Goal: Information Seeking & Learning: Check status

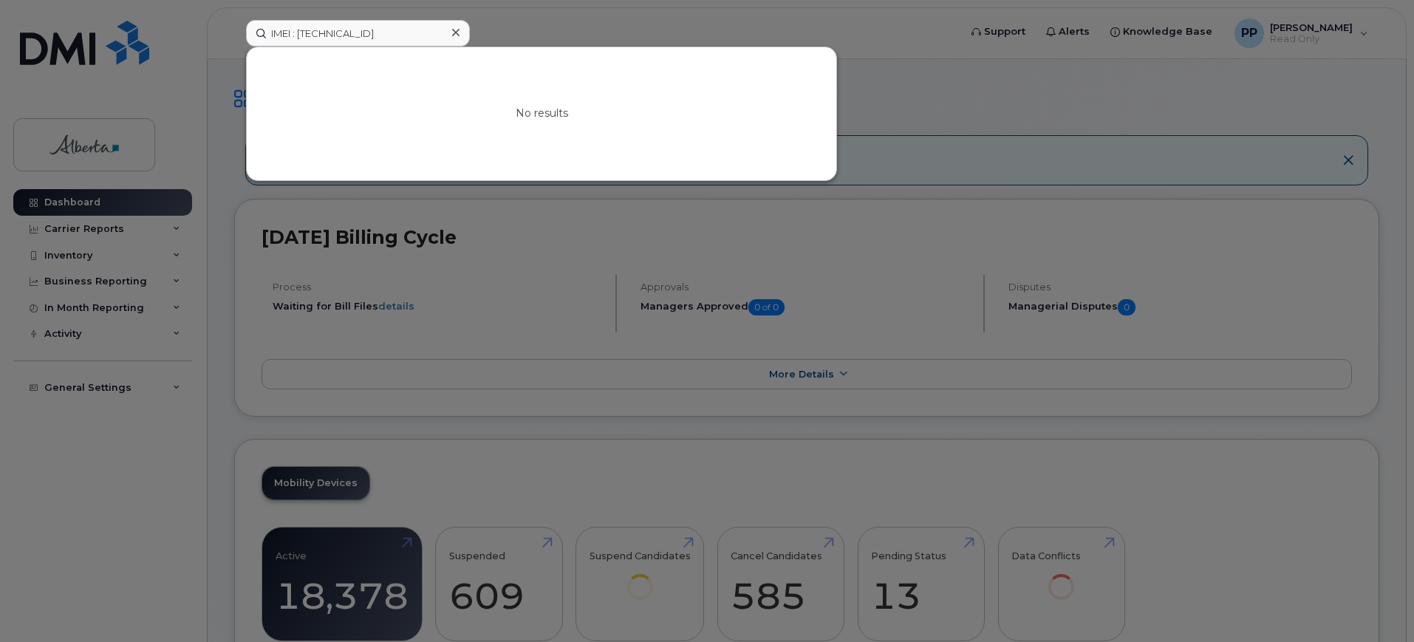
drag, startPoint x: 300, startPoint y: 29, endPoint x: 258, endPoint y: 31, distance: 42.2
click at [258, 31] on input "IMEI : 357136147606702" at bounding box center [358, 33] width 224 height 27
type input "357136147606702"
click at [453, 149] on div "No results" at bounding box center [542, 113] width 590 height 133
click at [460, 25] on div at bounding box center [455, 32] width 21 height 21
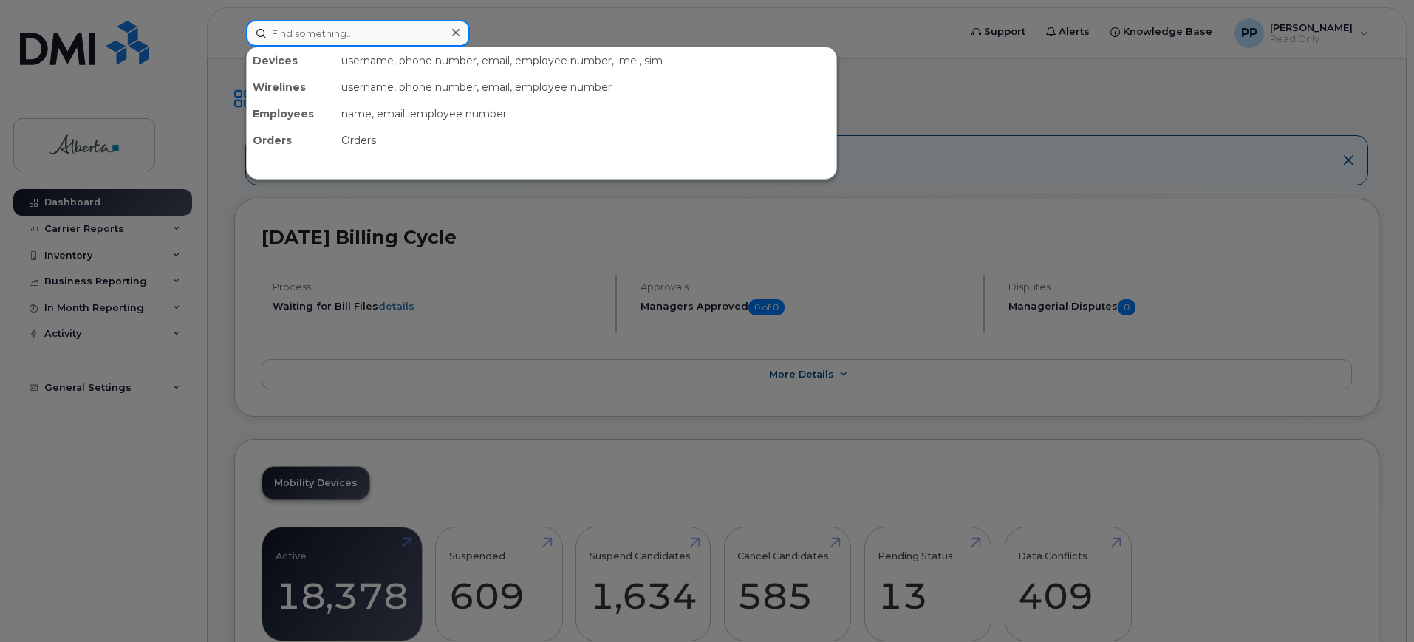
click at [338, 30] on input at bounding box center [358, 33] width 224 height 27
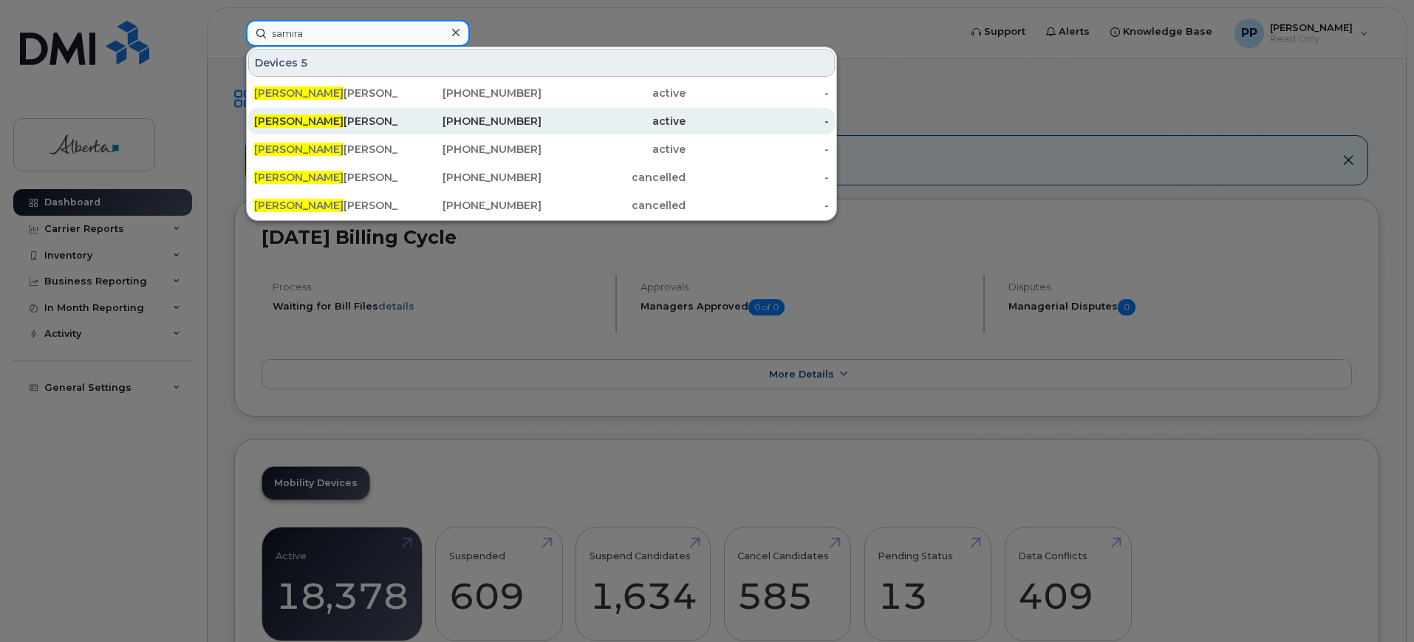
type input "samira"
click at [519, 123] on div "587-335-8462" at bounding box center [470, 121] width 144 height 15
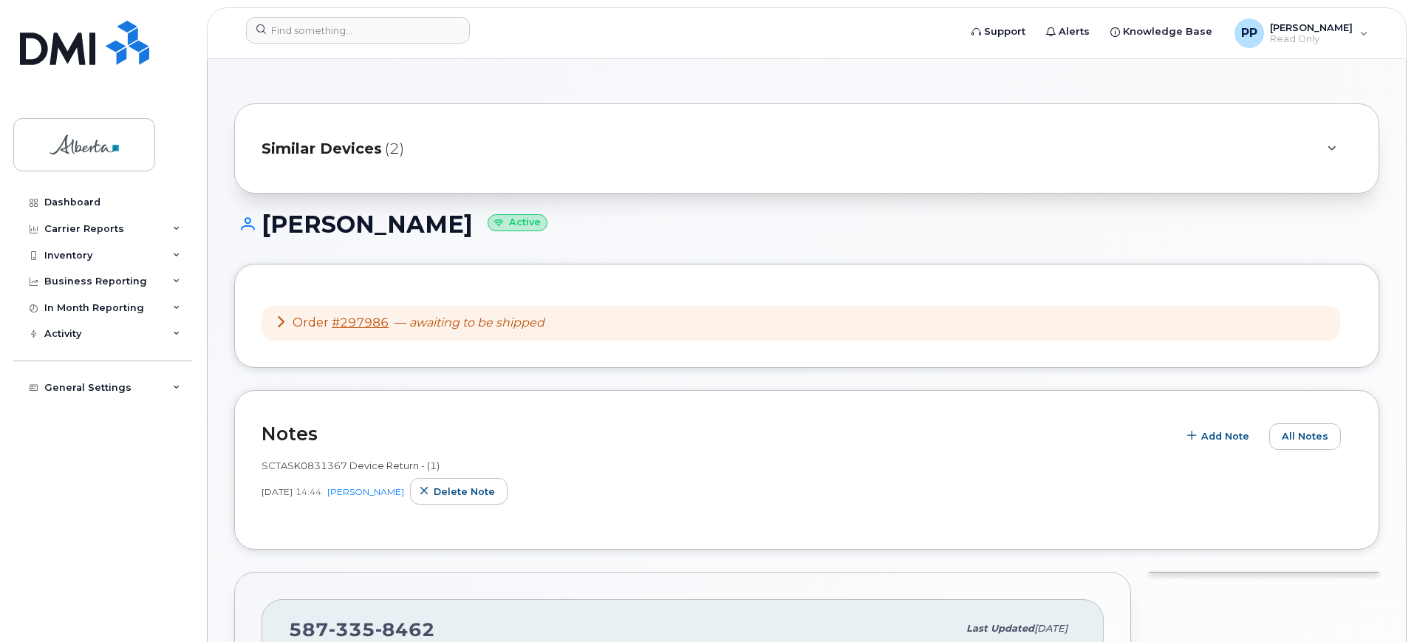
click at [382, 139] on div "Similar Devices (2)" at bounding box center [786, 148] width 1049 height 35
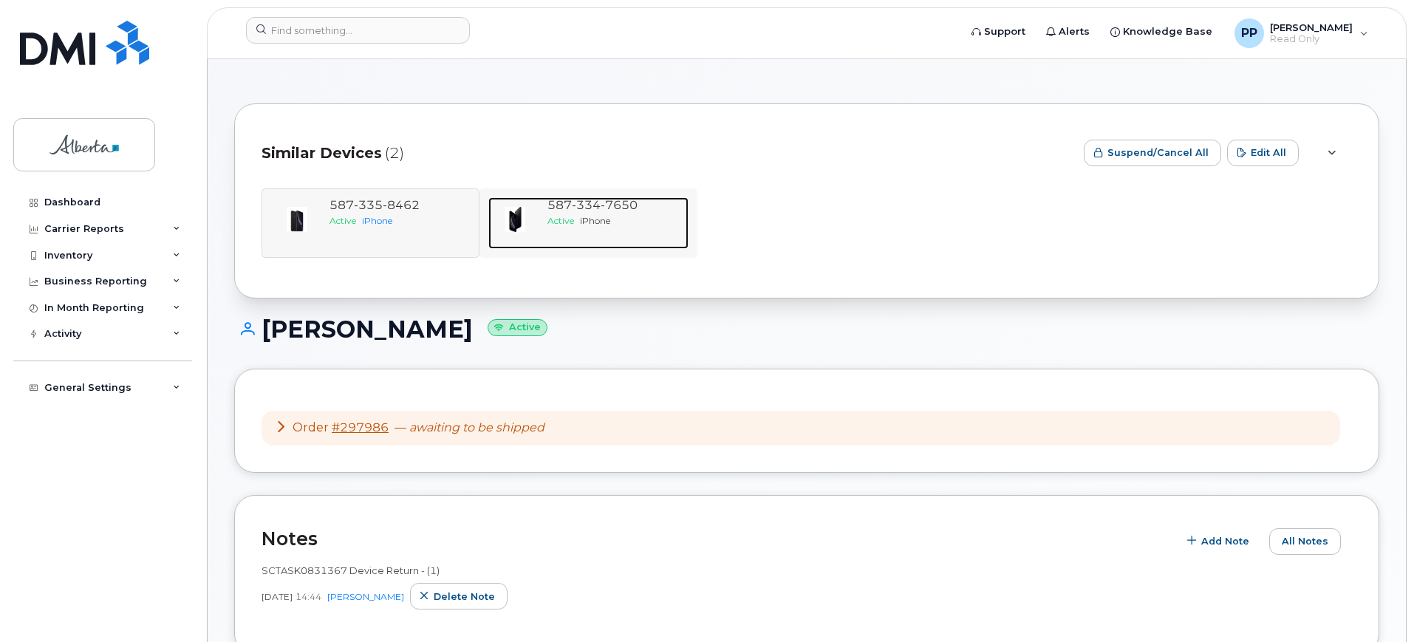
click at [565, 237] on div "[PHONE_NUMBER] Active iPhone" at bounding box center [615, 223] width 147 height 52
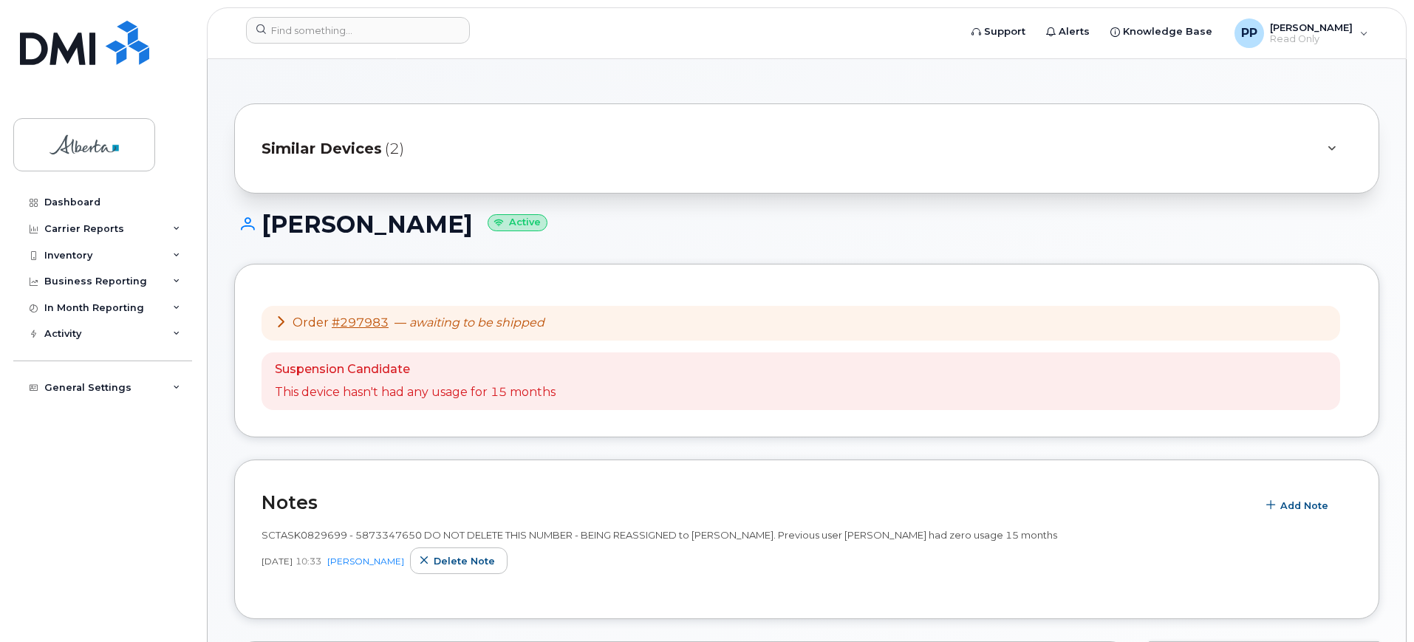
click at [373, 143] on span "Similar Devices" at bounding box center [322, 148] width 120 height 21
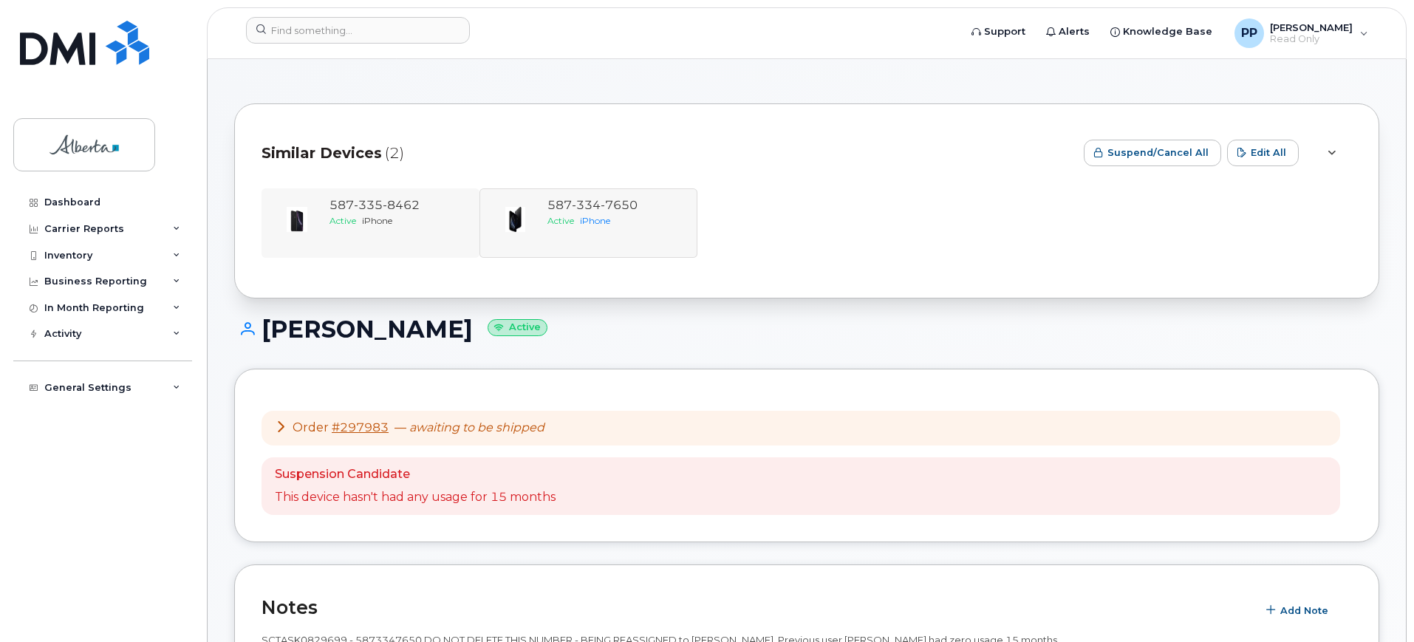
scroll to position [92, 0]
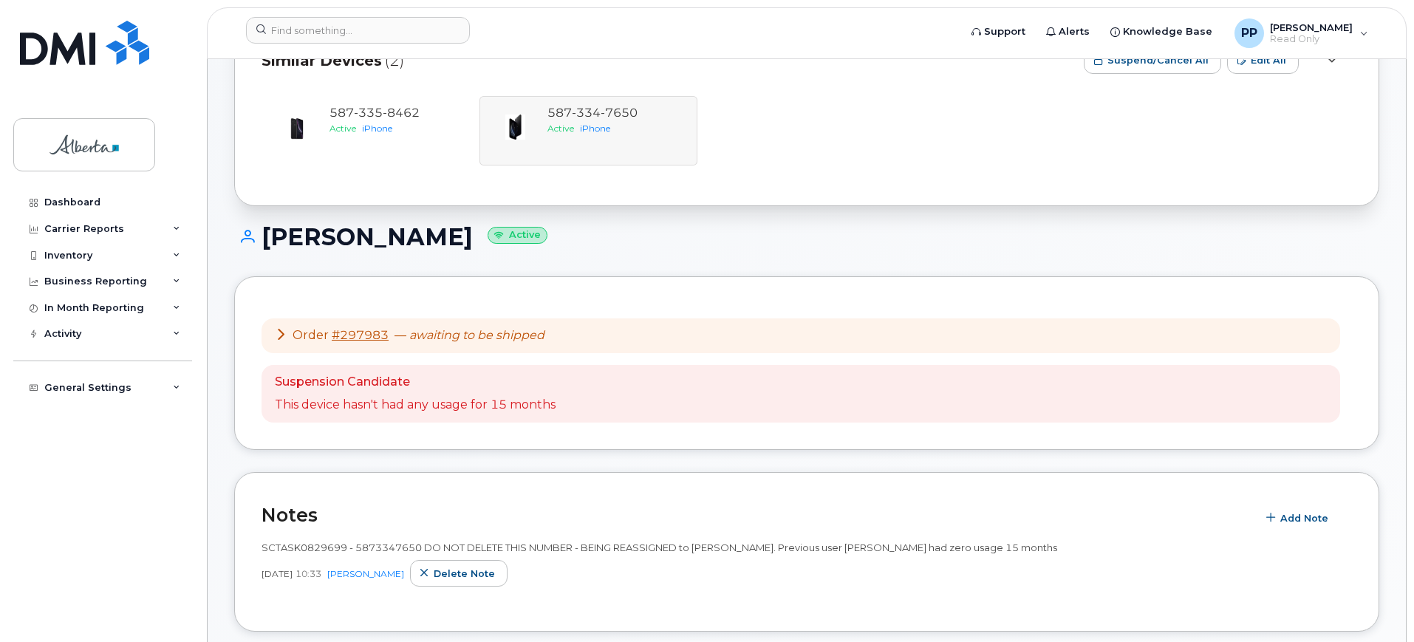
click at [558, 143] on div "[PHONE_NUMBER] Active iPhone [PHONE_NUMBER] Active iPhone" at bounding box center [807, 130] width 1091 height 69
click at [438, 143] on div "[PHONE_NUMBER] Active iPhone" at bounding box center [397, 131] width 147 height 52
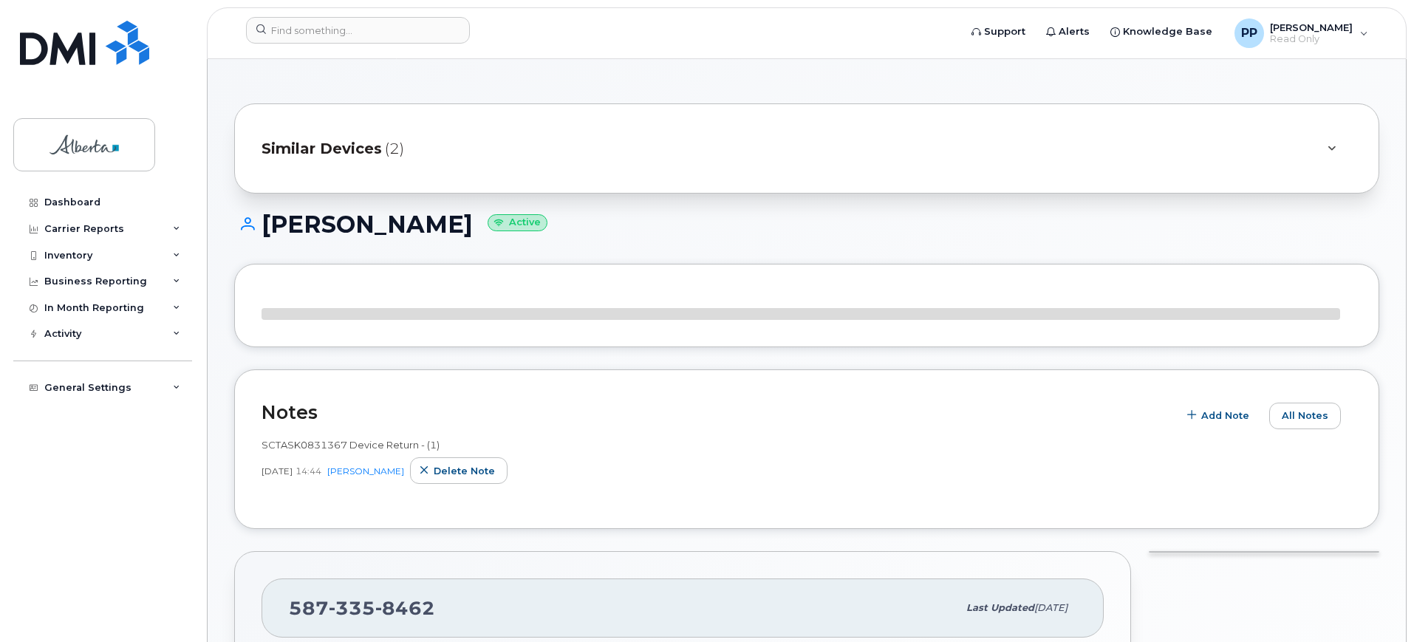
click at [439, 146] on div "Similar Devices (2)" at bounding box center [786, 148] width 1049 height 35
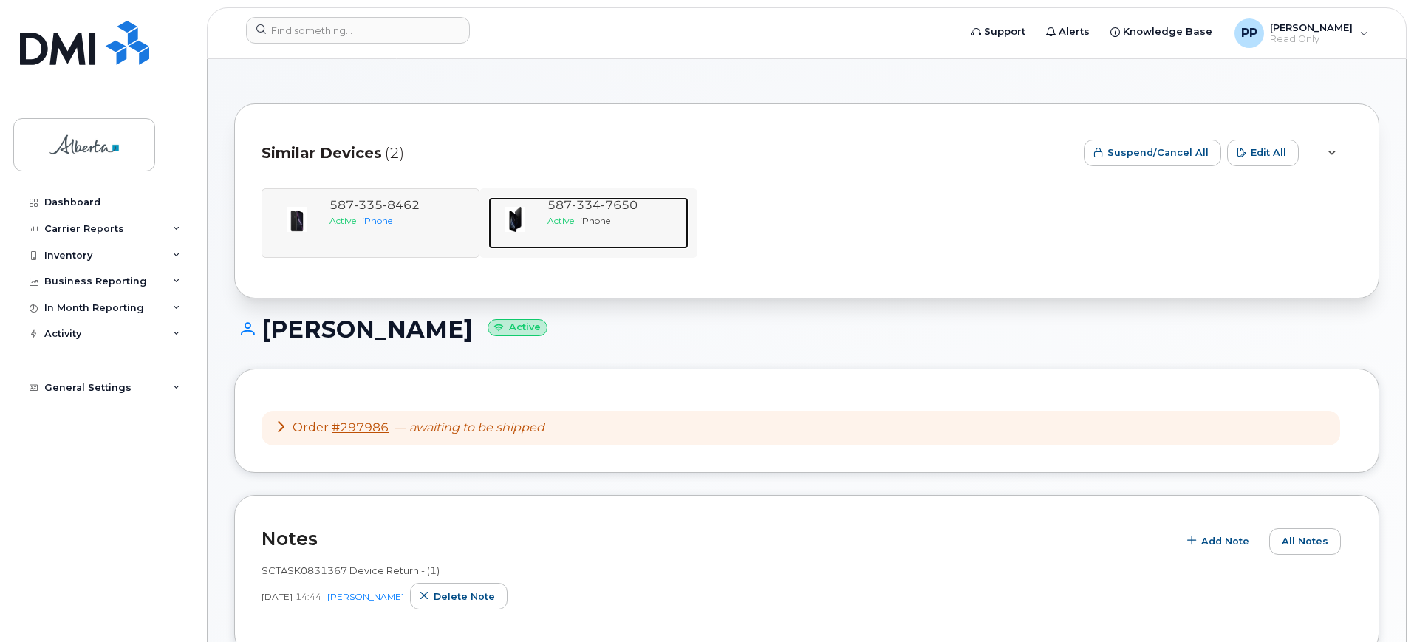
click at [594, 232] on div "[PHONE_NUMBER] Active iPhone" at bounding box center [615, 223] width 147 height 52
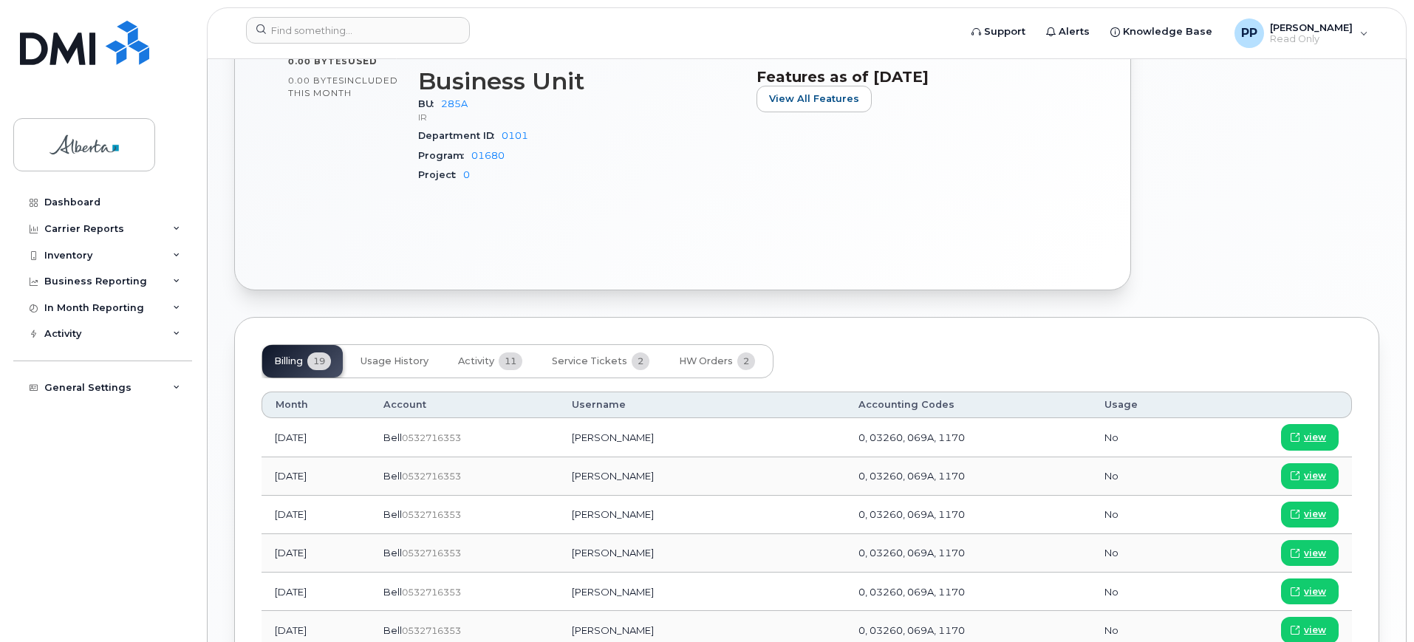
scroll to position [1201, 0]
